Goal: Information Seeking & Learning: Learn about a topic

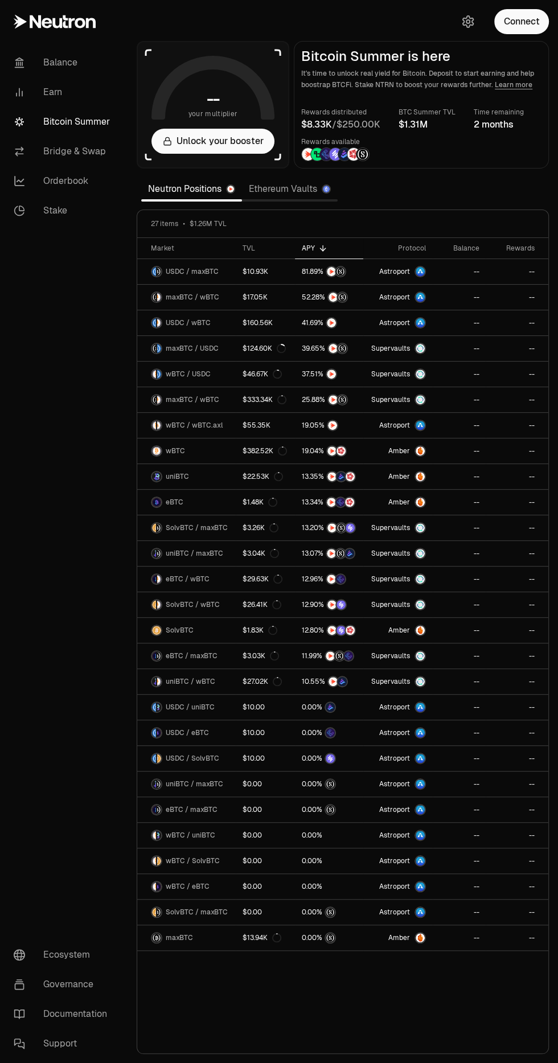
click at [55, 183] on link "Orderbook" at bounding box center [64, 181] width 118 height 30
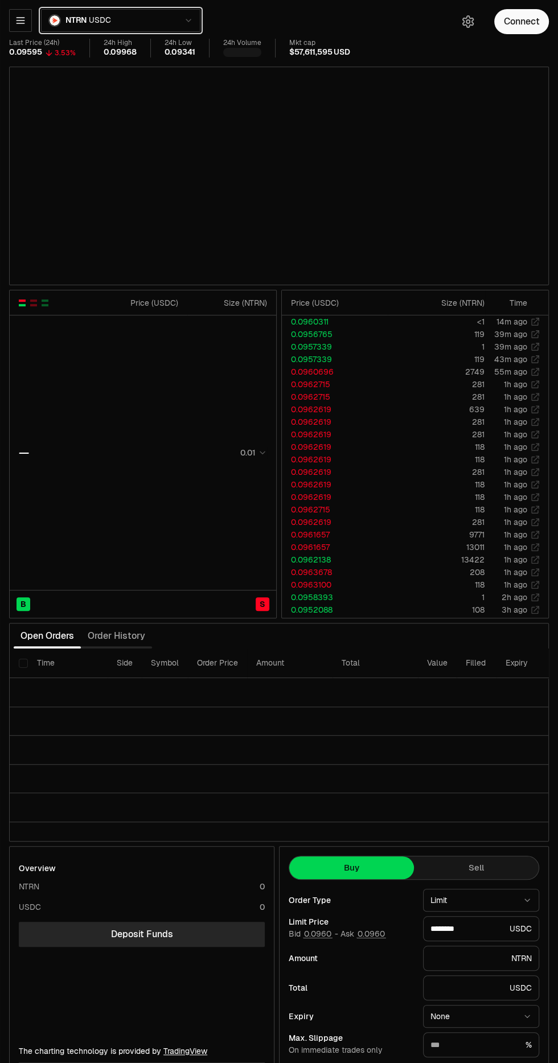
click at [188, 20] on icon "button" at bounding box center [188, 20] width 9 height 9
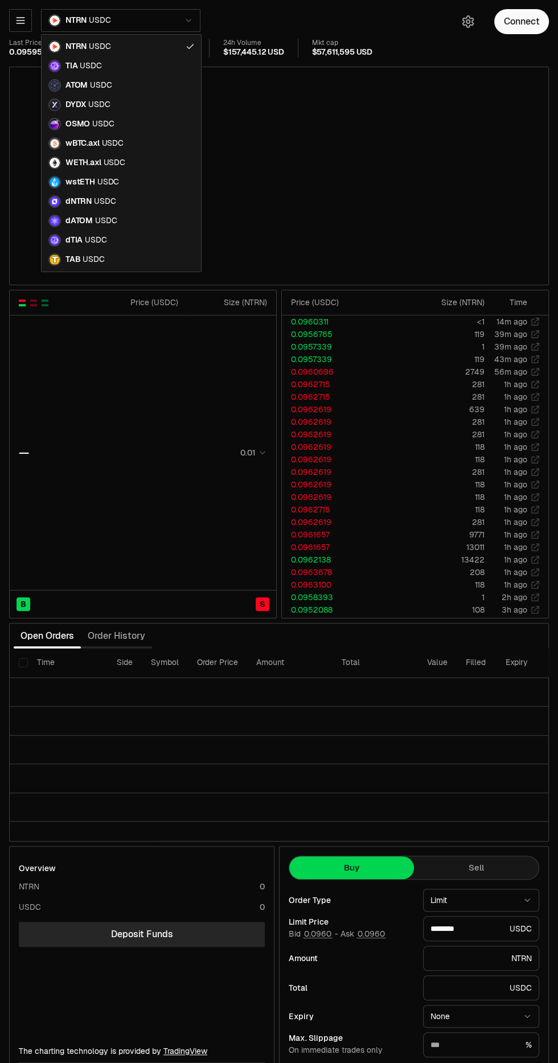
type input "********"
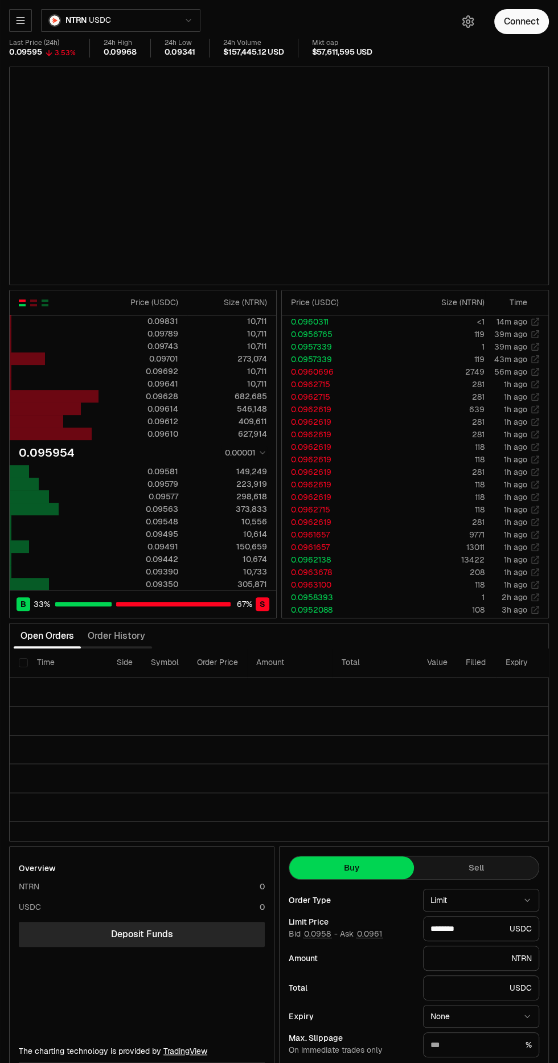
click at [293, 14] on div "NTRN USDC Last Price (24h) 0.09595 3.53% 24h High 0.09968 24h Low 0.09341 24h V…" at bounding box center [224, 35] width 430 height 53
click at [20, 20] on icon "button" at bounding box center [20, 21] width 7 height 6
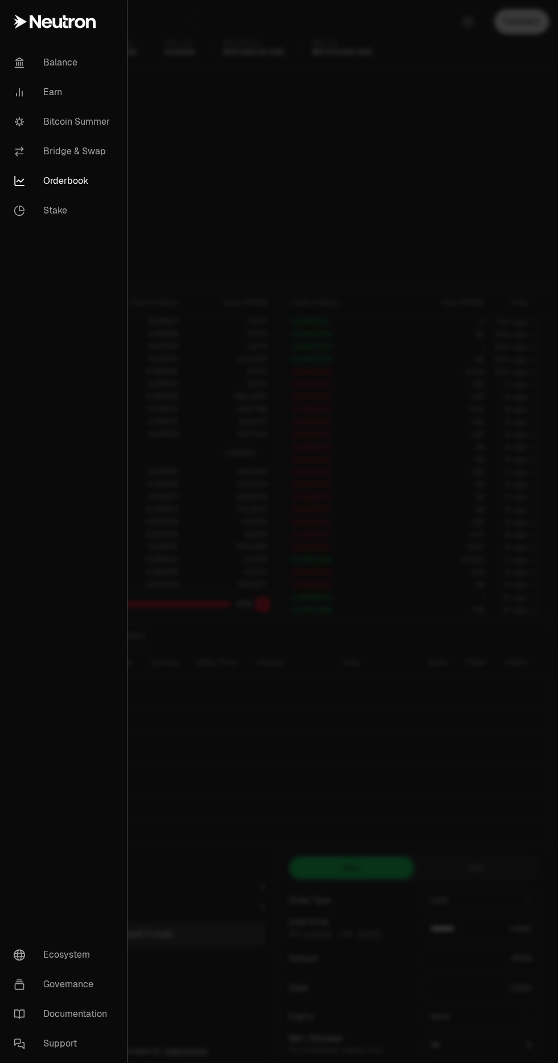
click at [52, 92] on link "Earn" at bounding box center [64, 92] width 118 height 30
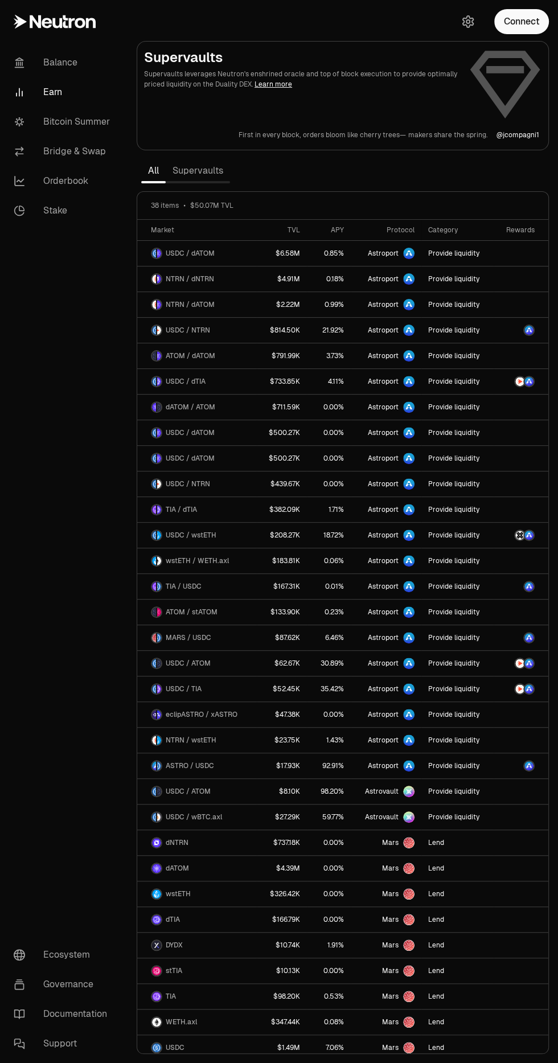
click at [53, 579] on nav "Balance Earn Bitcoin Summer Bridge & Swap Orderbook Stake Ecosystem Governance …" at bounding box center [64, 553] width 128 height 1020
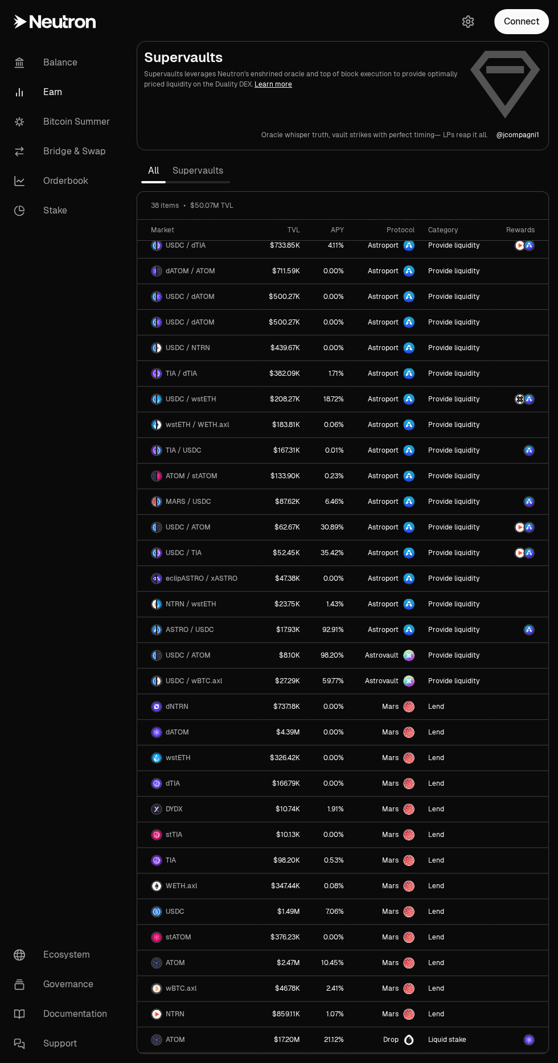
scroll to position [154, 0]
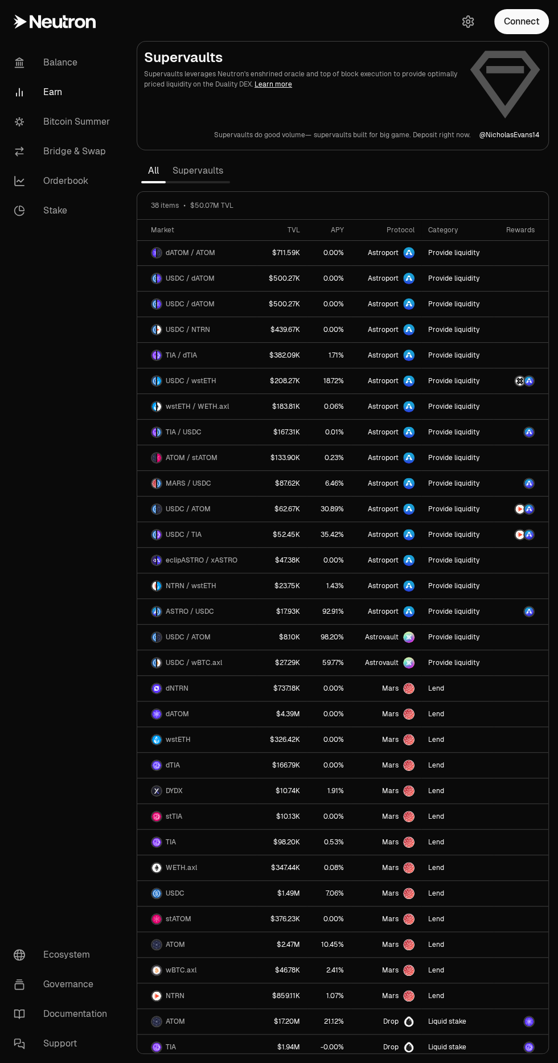
click at [43, 215] on link "Stake" at bounding box center [64, 211] width 118 height 30
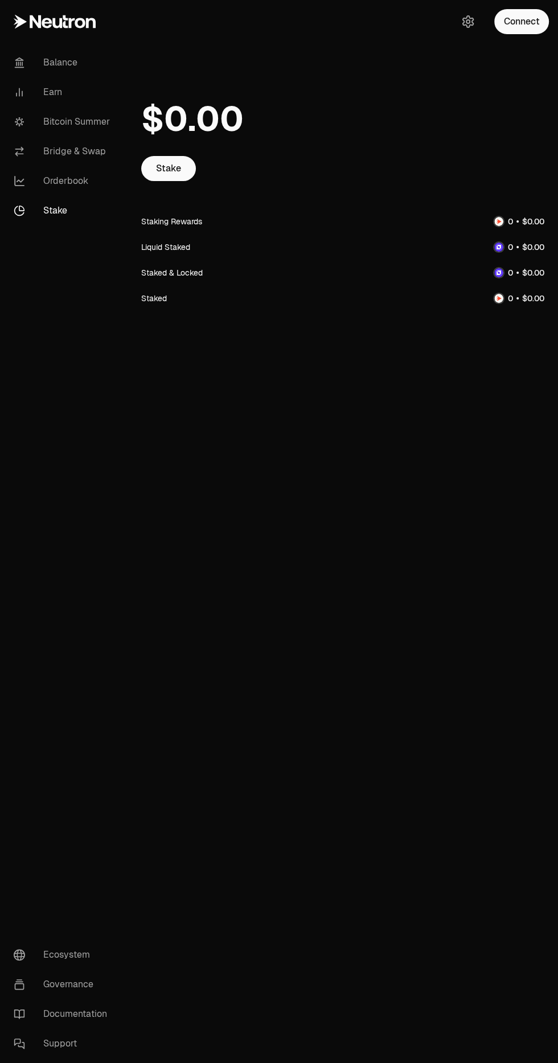
click at [56, 97] on link "Earn" at bounding box center [64, 92] width 118 height 30
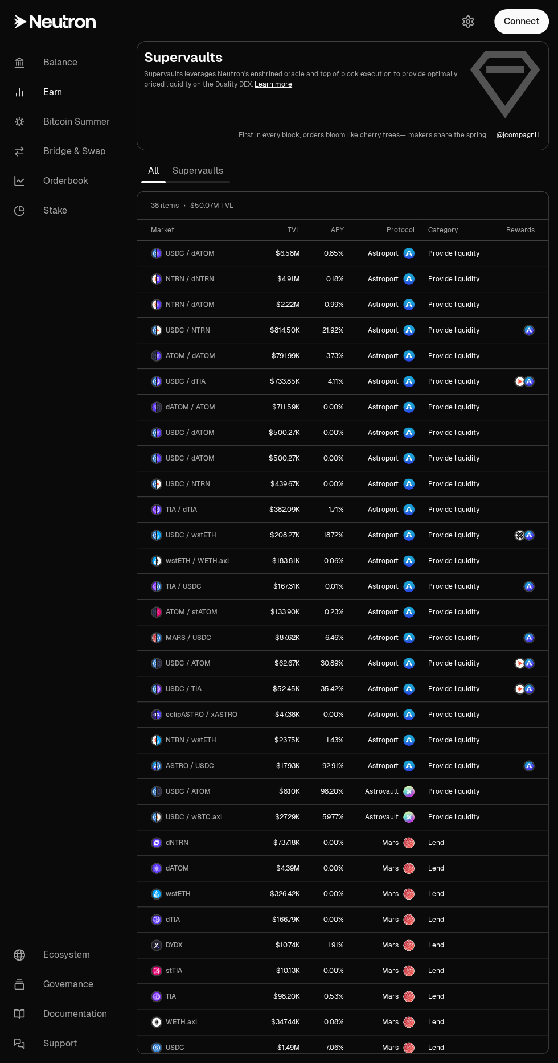
click at [215, 173] on link "Supervaults" at bounding box center [198, 170] width 64 height 23
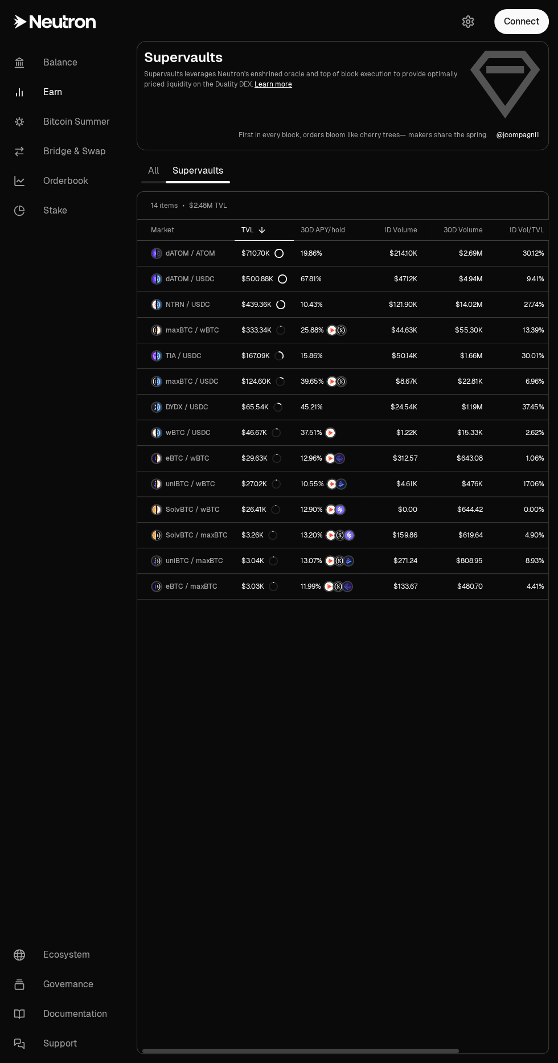
click at [339, 229] on div "30D APY/hold" at bounding box center [329, 229] width 57 height 9
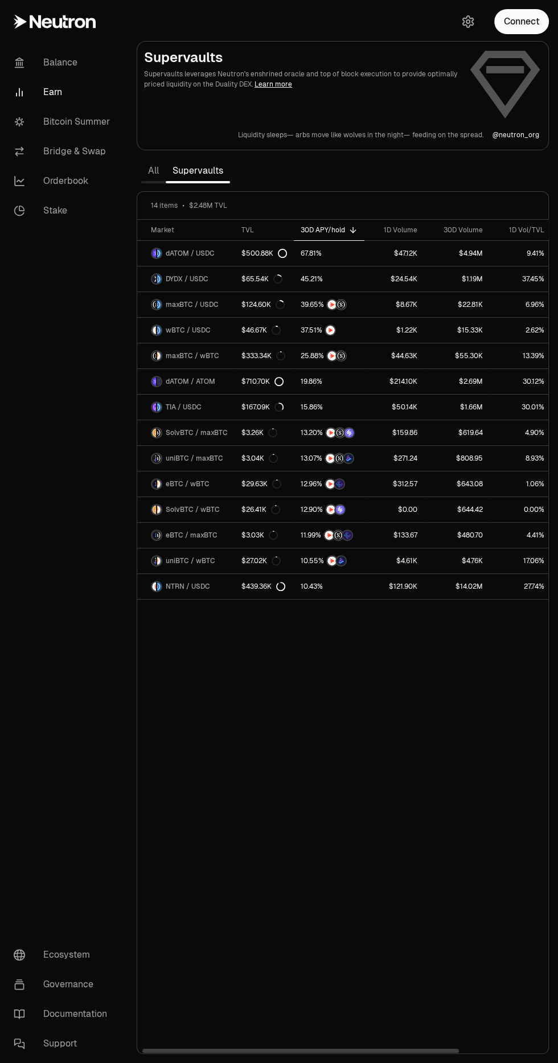
click at [171, 559] on span "uniBTC / wBTC" at bounding box center [191, 560] width 50 height 9
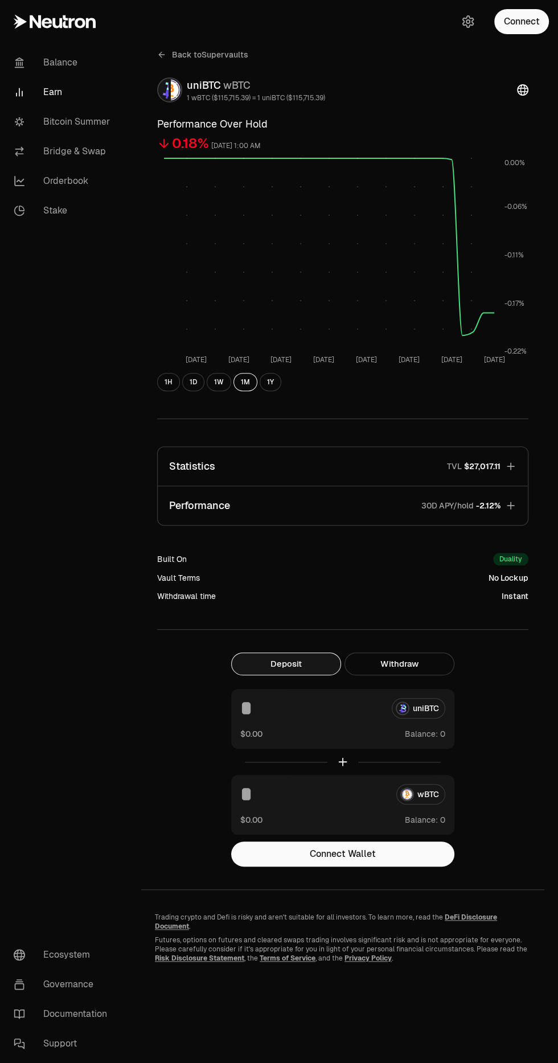
click at [511, 505] on icon "button" at bounding box center [510, 505] width 7 height 7
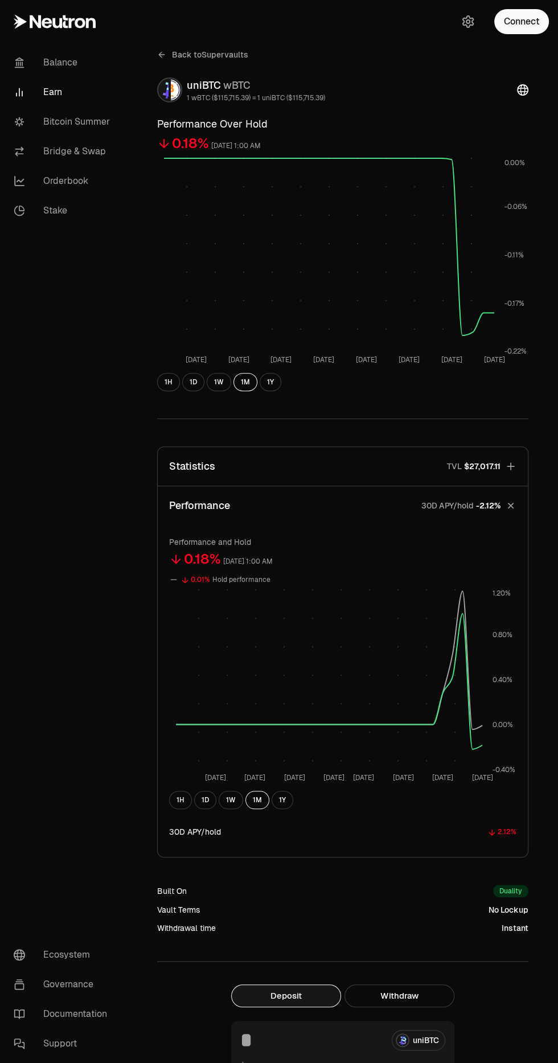
click at [202, 820] on div "30D APY/hold 2.12%" at bounding box center [342, 831] width 347 height 27
click at [202, 802] on button "1D" at bounding box center [205, 800] width 22 height 18
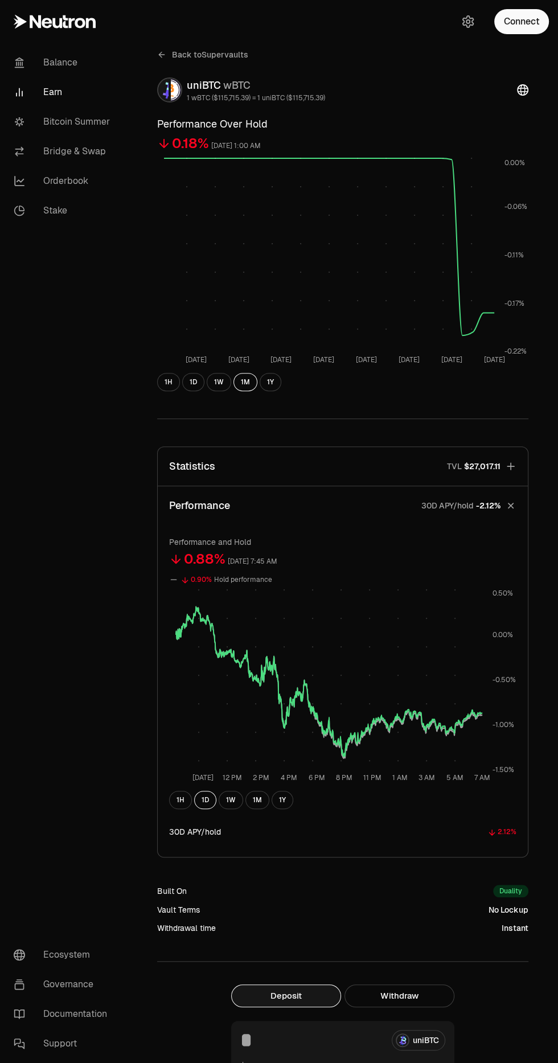
click at [229, 804] on button "1W" at bounding box center [231, 800] width 24 height 18
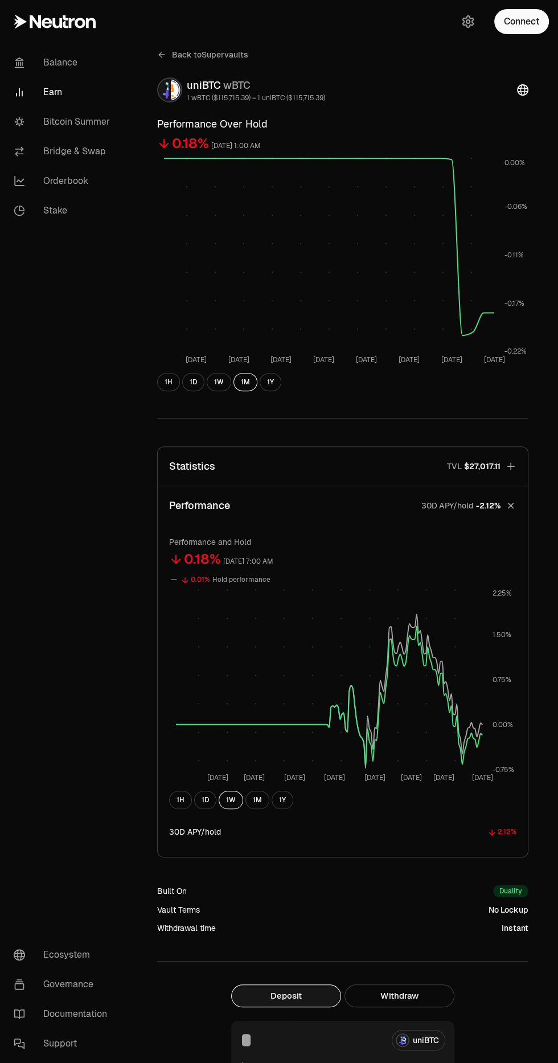
click at [509, 471] on icon "button" at bounding box center [510, 466] width 11 height 11
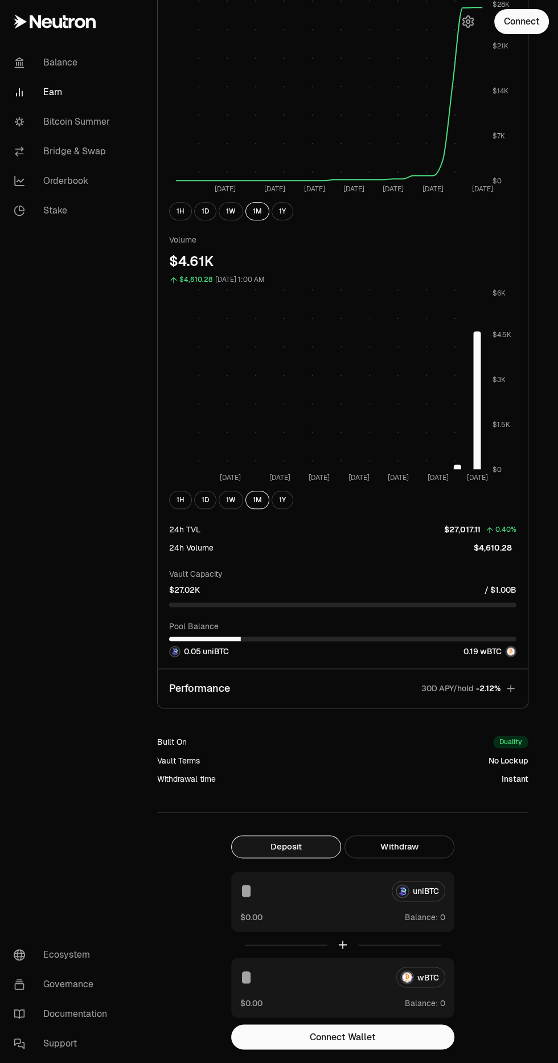
scroll to position [561, 0]
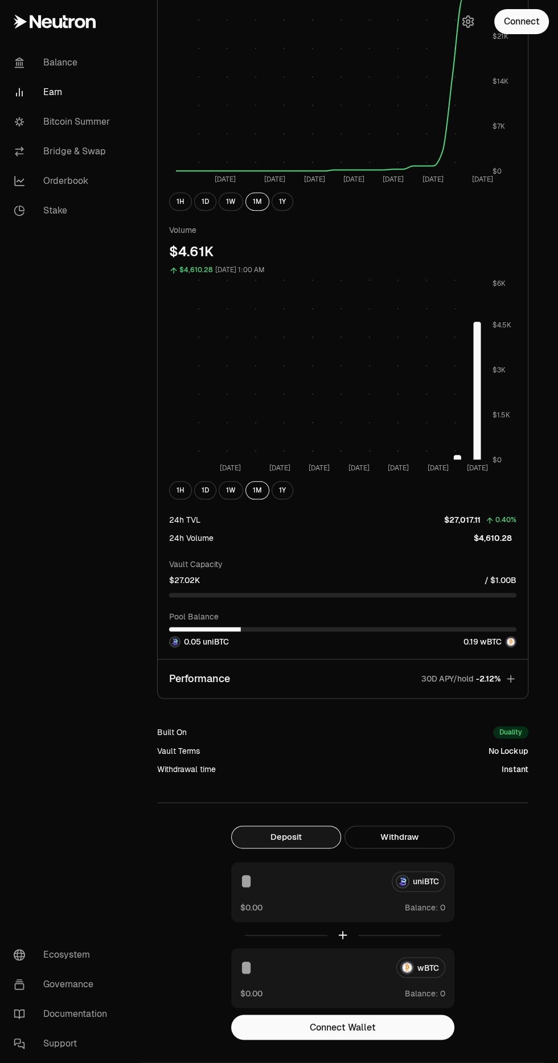
click at [511, 678] on icon "button" at bounding box center [510, 678] width 7 height 7
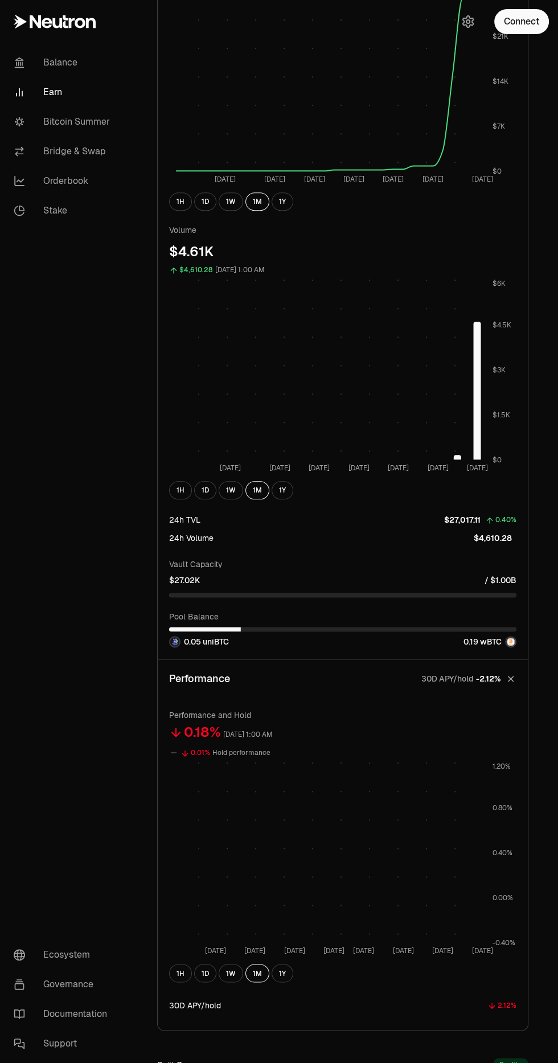
scroll to position [159, 0]
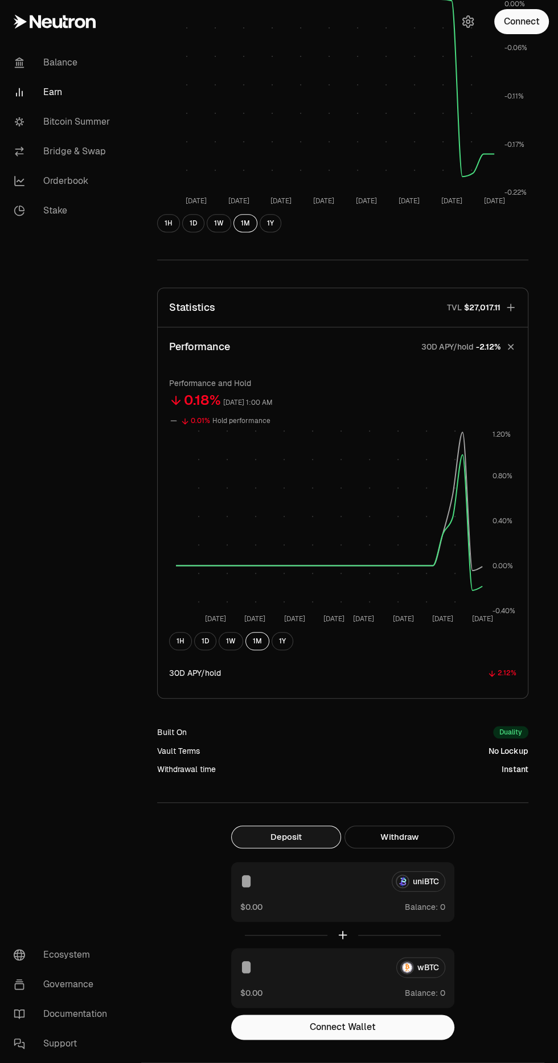
click at [511, 346] on icon "button" at bounding box center [511, 347] width 11 height 11
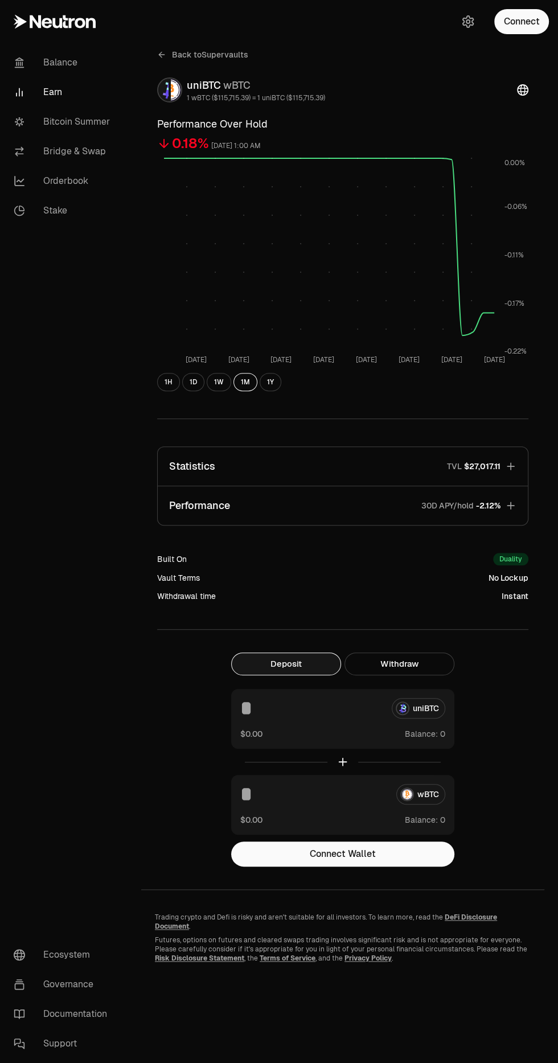
click at [43, 97] on link "Earn" at bounding box center [64, 92] width 118 height 30
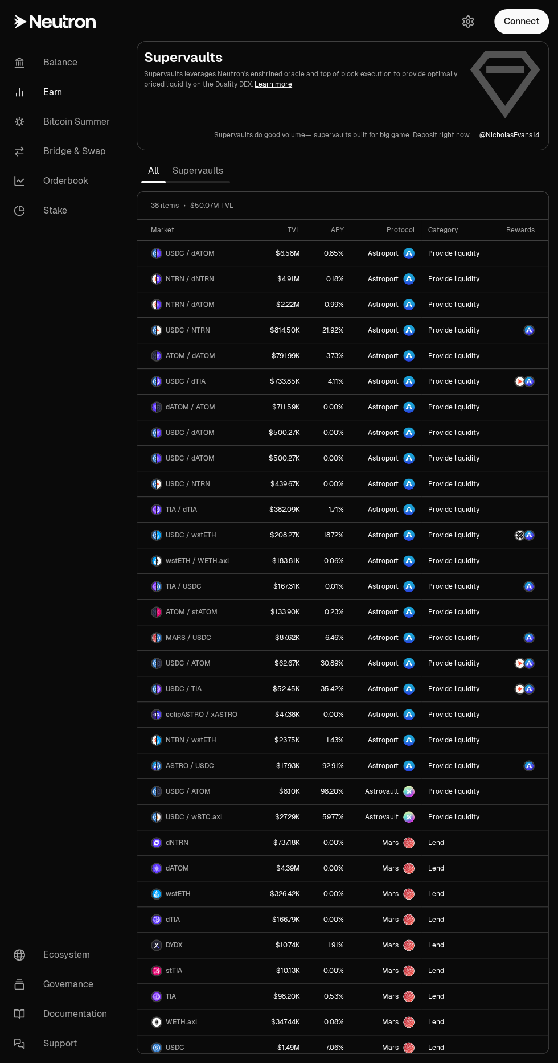
click at [52, 123] on link "Bitcoin Summer" at bounding box center [64, 122] width 118 height 30
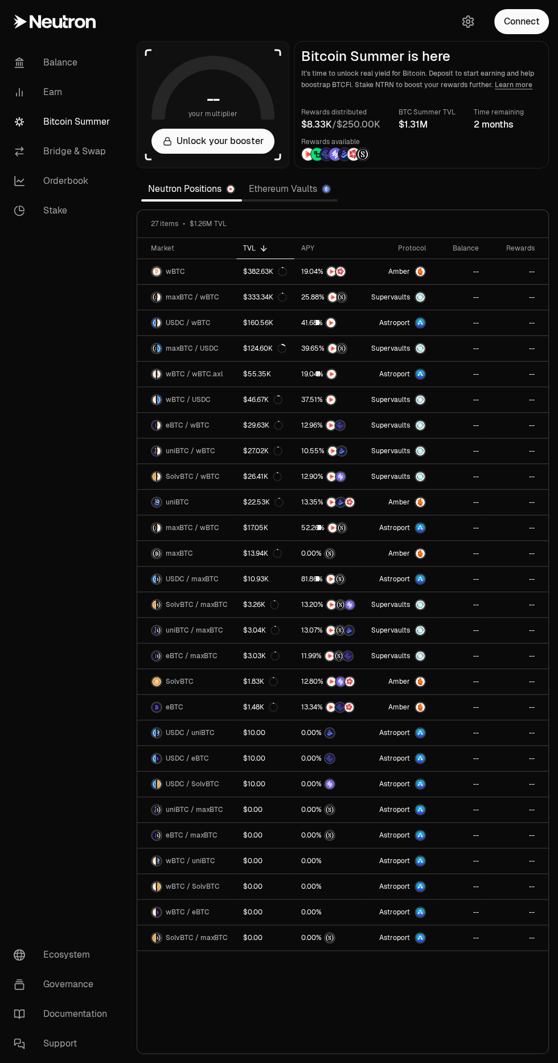
click at [61, 93] on link "Earn" at bounding box center [64, 92] width 118 height 30
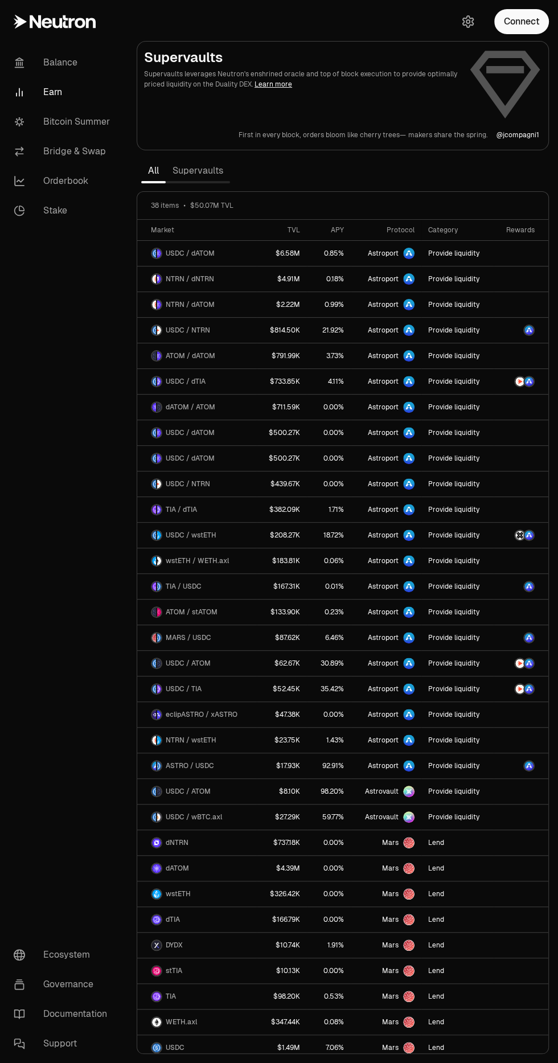
click at [195, 170] on link "Supervaults" at bounding box center [198, 170] width 64 height 23
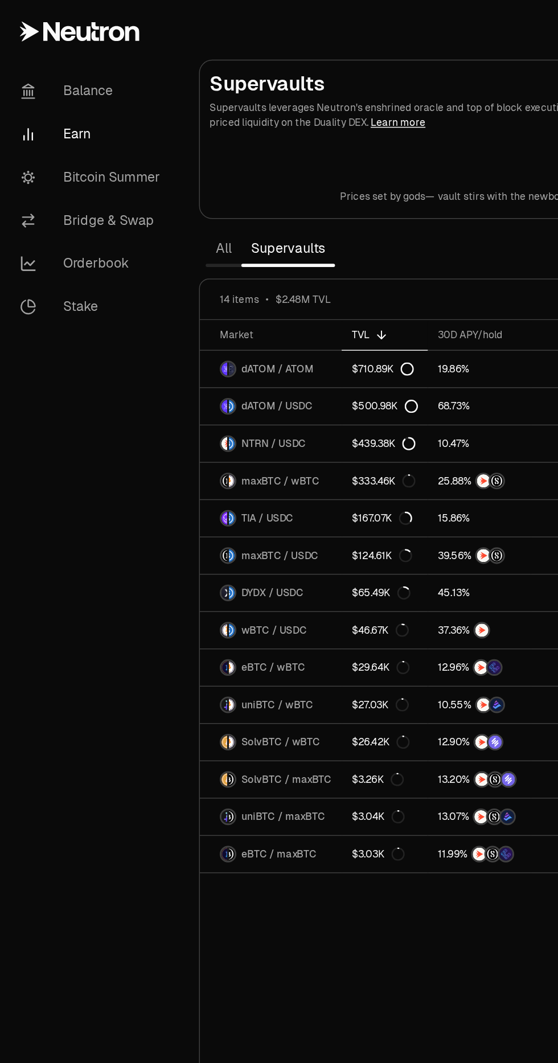
click at [42, 93] on link "Earn" at bounding box center [64, 92] width 118 height 30
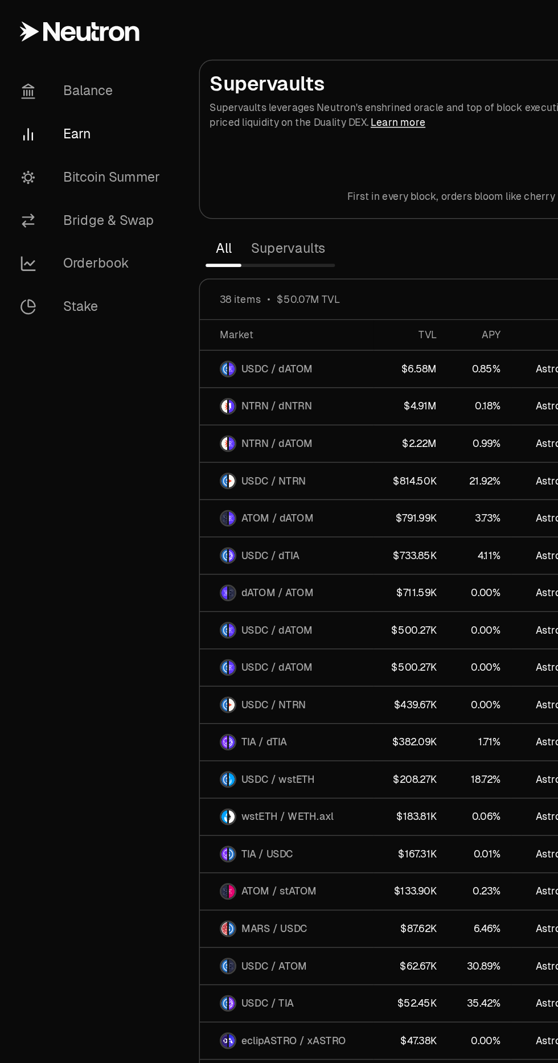
scroll to position [154, 0]
